Goal: Find specific page/section: Find specific page/section

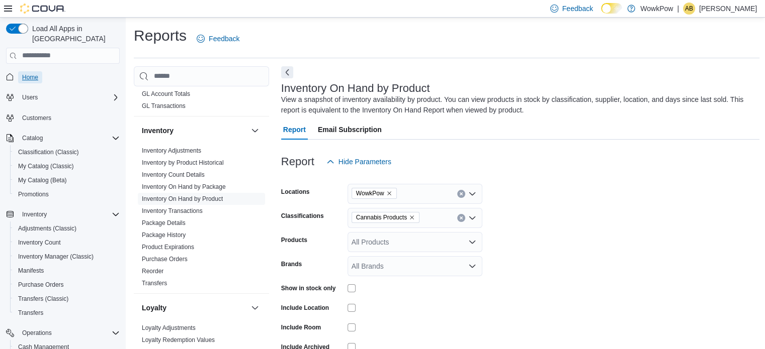
click at [32, 73] on span "Home" at bounding box center [30, 77] width 16 height 8
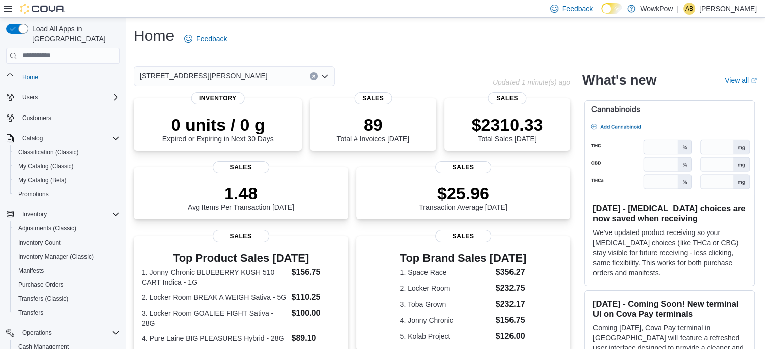
click at [213, 73] on span "[STREET_ADDRESS][PERSON_NAME]" at bounding box center [204, 76] width 128 height 12
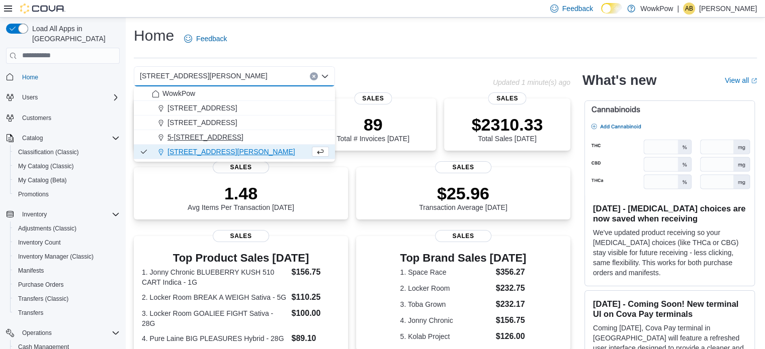
click at [219, 137] on span "5-[STREET_ADDRESS]" at bounding box center [205, 137] width 76 height 10
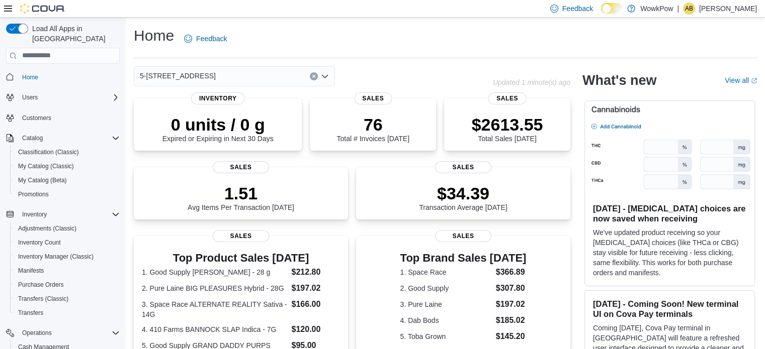
click at [198, 79] on span "5-[STREET_ADDRESS]" at bounding box center [178, 76] width 76 height 12
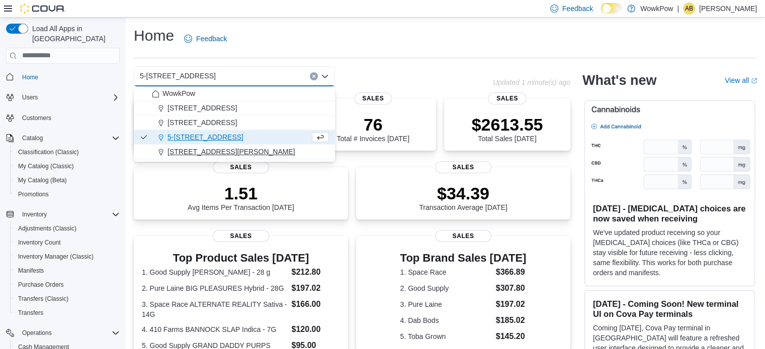
click at [203, 152] on span "[STREET_ADDRESS][PERSON_NAME]" at bounding box center [231, 152] width 128 height 10
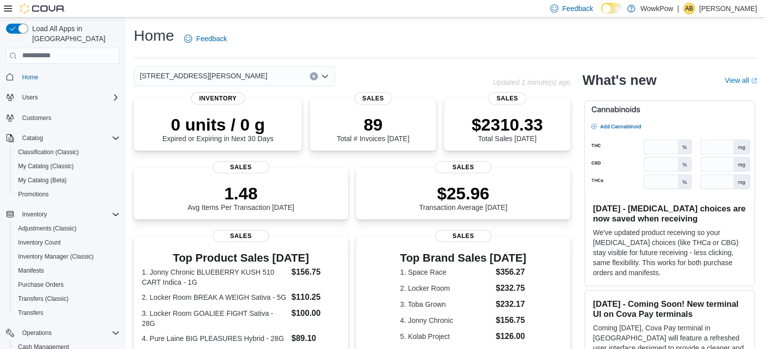
click at [185, 79] on span "[STREET_ADDRESS][PERSON_NAME]" at bounding box center [204, 76] width 128 height 12
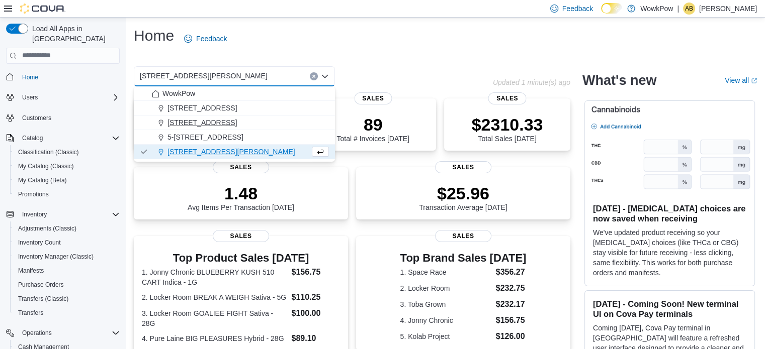
click at [232, 125] on span "[STREET_ADDRESS]" at bounding box center [201, 123] width 69 height 10
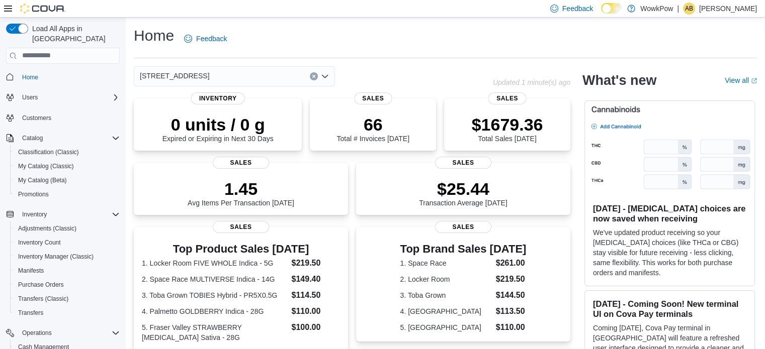
click at [207, 75] on span "[STREET_ADDRESS]" at bounding box center [174, 76] width 69 height 12
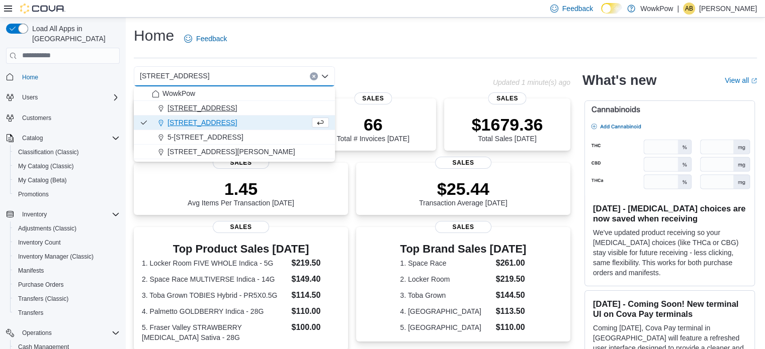
click at [200, 109] on span "[STREET_ADDRESS]" at bounding box center [201, 108] width 69 height 10
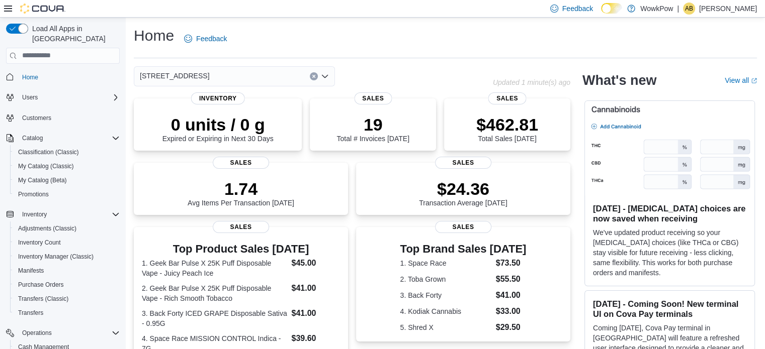
click at [190, 72] on span "[STREET_ADDRESS]" at bounding box center [174, 76] width 69 height 12
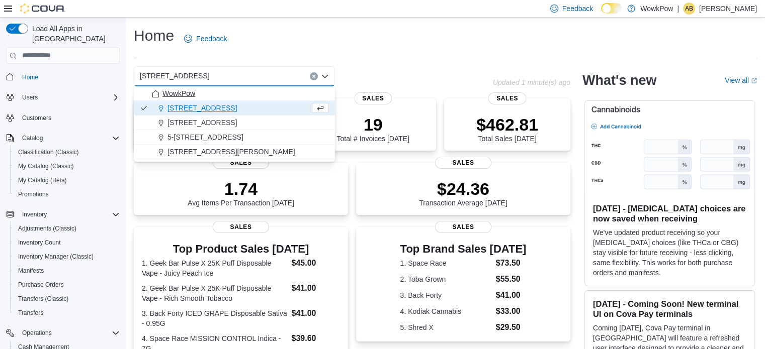
click at [185, 90] on span "WowkPow" at bounding box center [178, 94] width 33 height 10
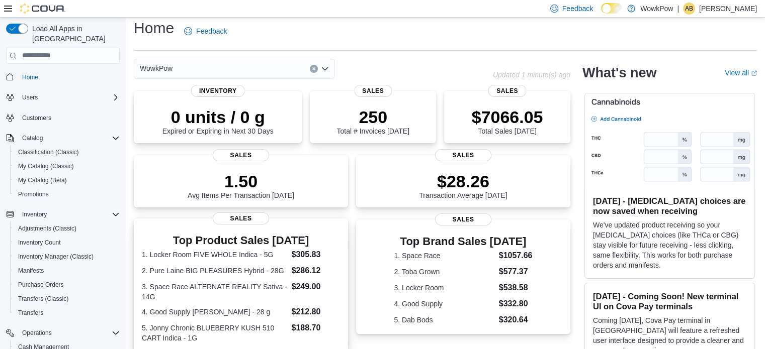
scroll to position [7, 0]
